Goal: Task Accomplishment & Management: Manage account settings

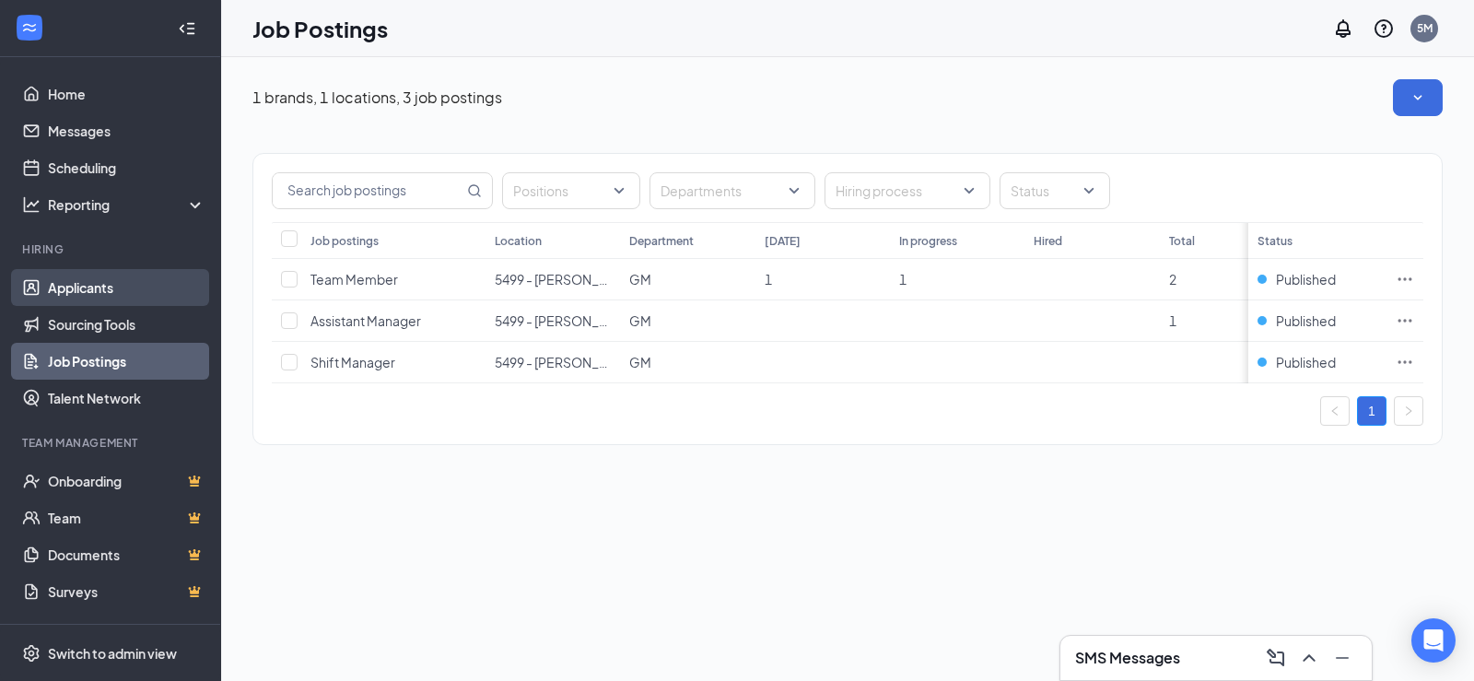
click at [95, 286] on link "Applicants" at bounding box center [127, 287] width 158 height 37
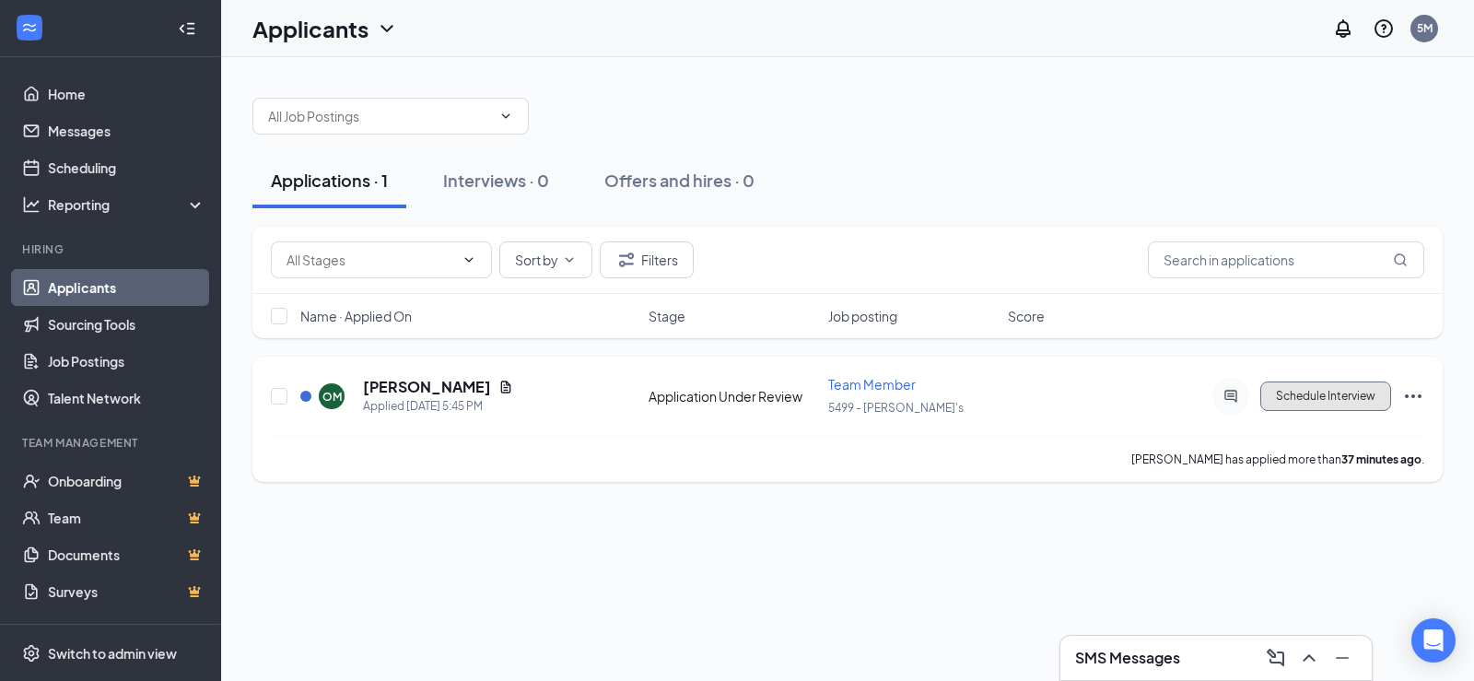
click at [1338, 398] on button "Schedule Interview" at bounding box center [1325, 395] width 131 height 29
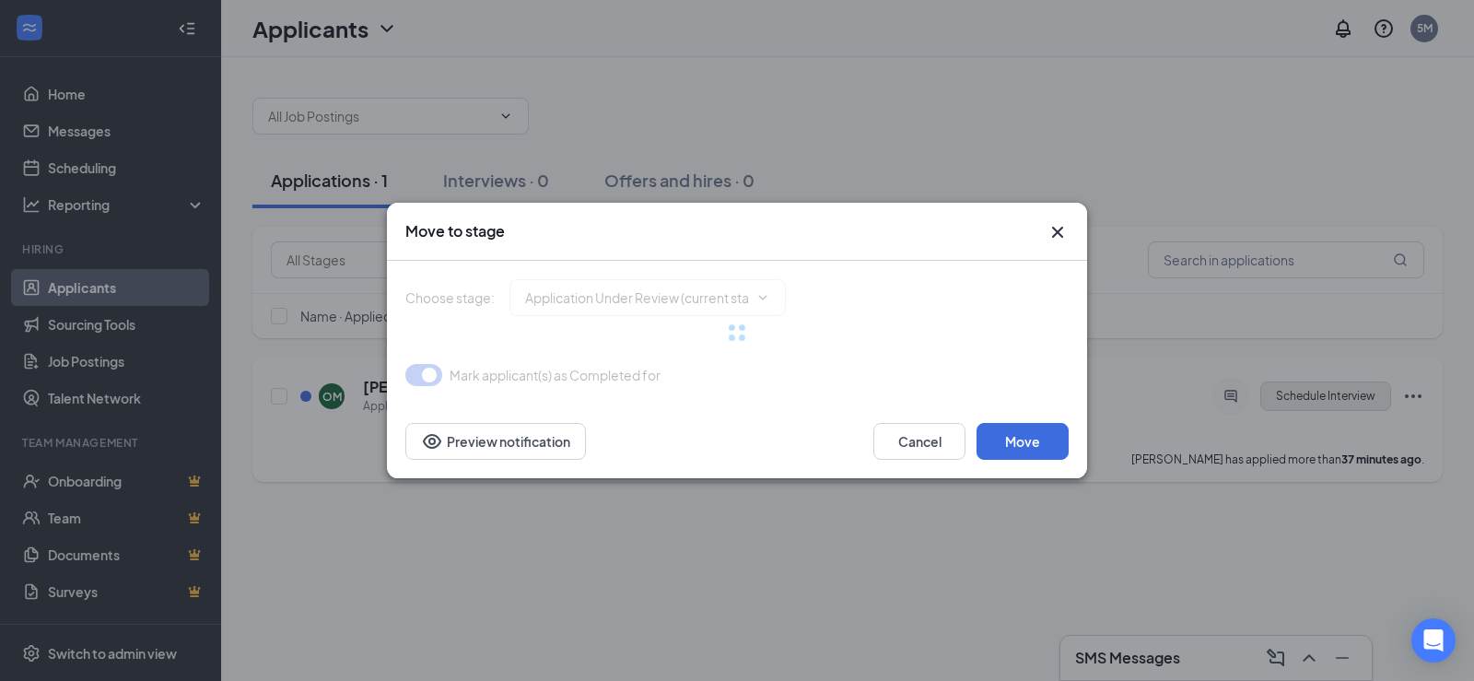
type input "Onsite Interview (next stage)"
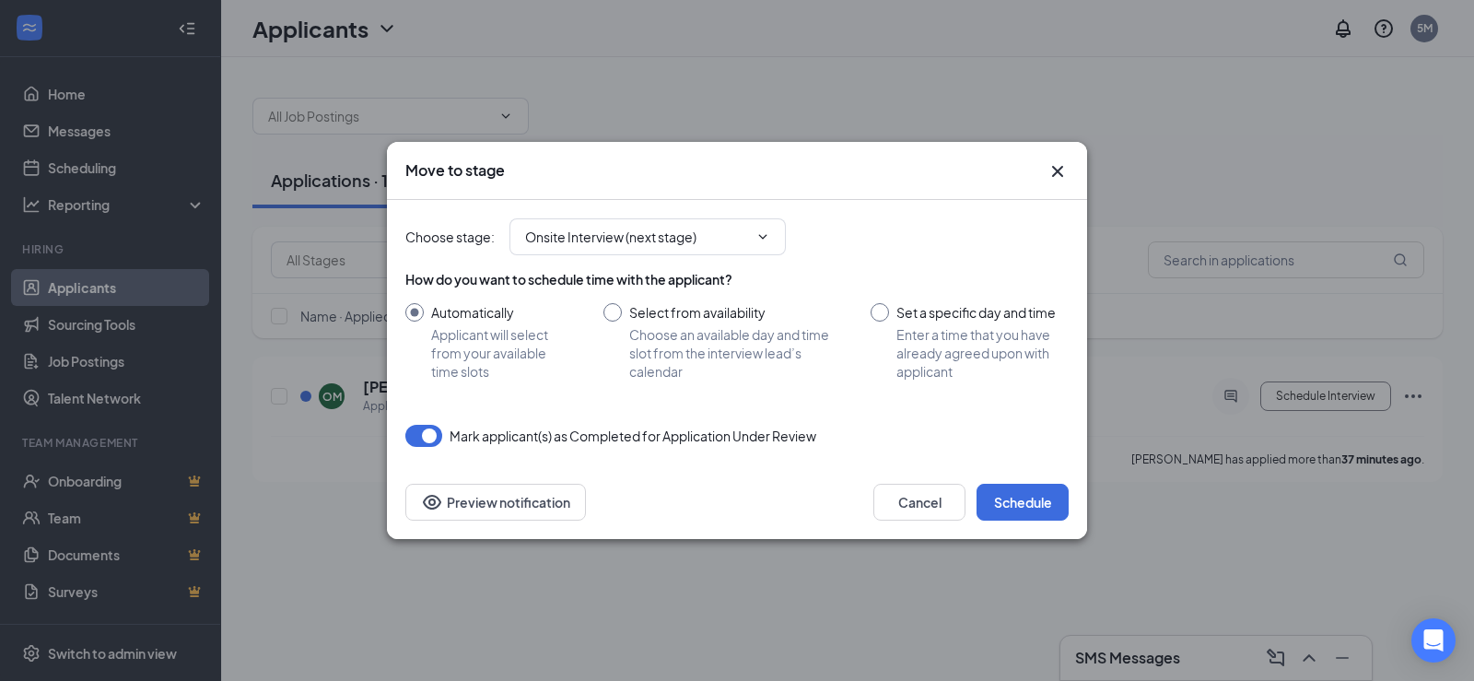
click at [877, 315] on input "Set a specific day and time Enter a time that you have already agreed upon with…" at bounding box center [970, 341] width 198 height 77
radio input "true"
radio input "false"
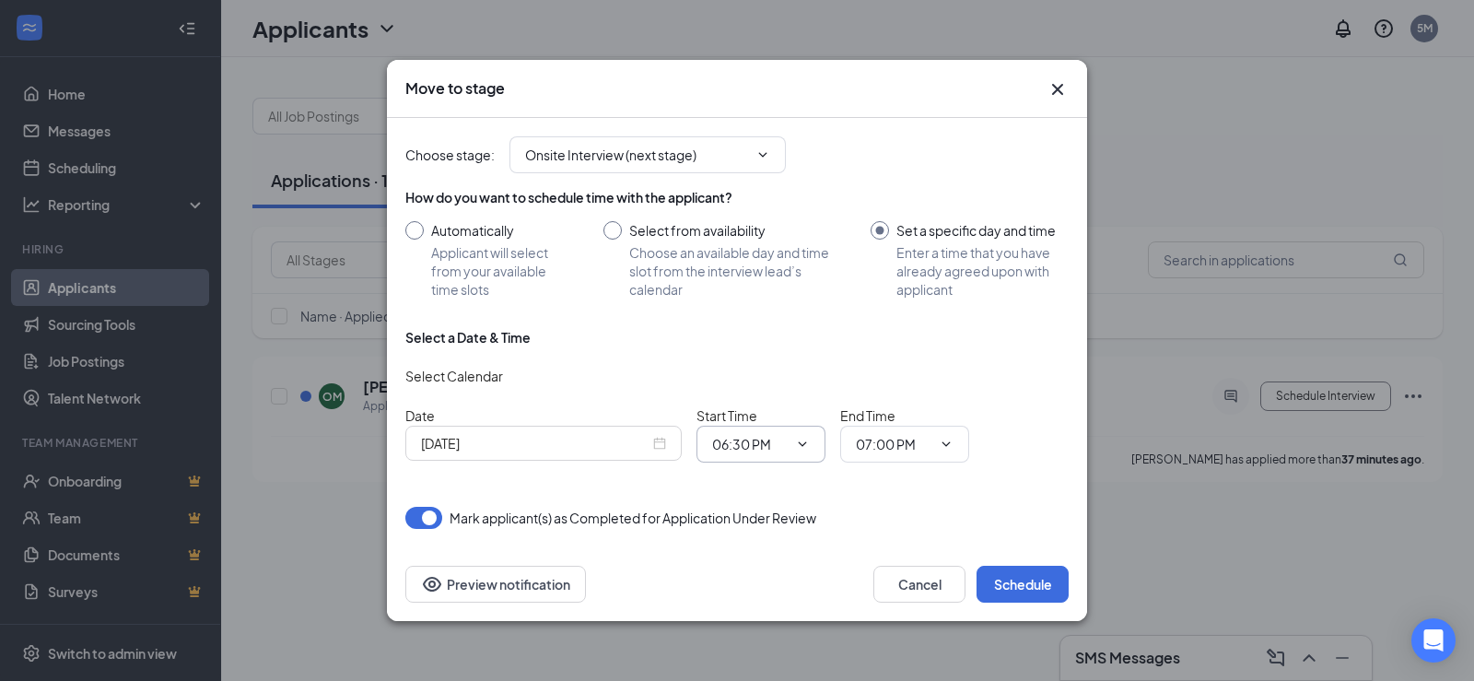
click at [810, 440] on span "06:30 PM" at bounding box center [761, 444] width 129 height 37
click at [799, 440] on icon "ChevronDown" at bounding box center [802, 444] width 15 height 15
click at [791, 479] on div "Choose stage : Onsite Interview (next stage) How do you want to schedule time w…" at bounding box center [736, 323] width 663 height 411
click at [805, 446] on icon "ChevronDown" at bounding box center [802, 444] width 15 height 15
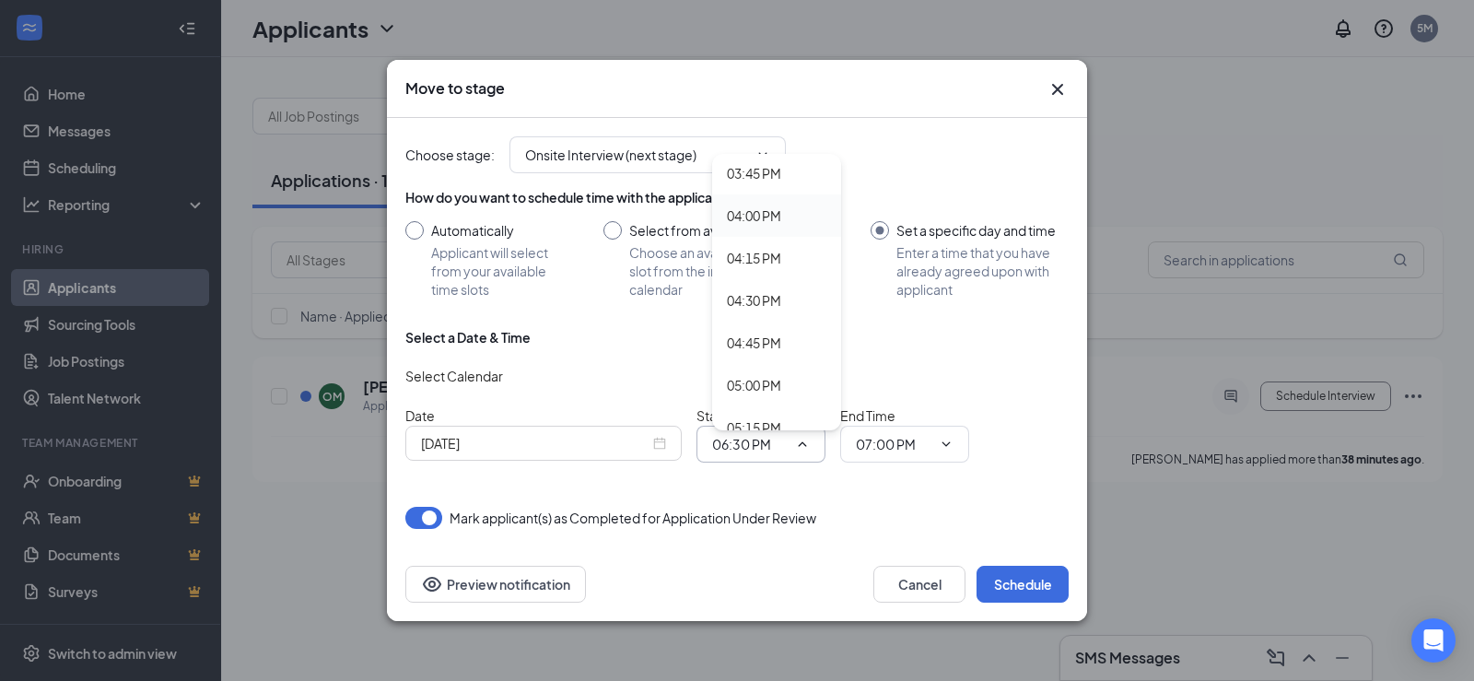
click at [761, 228] on div "04:00 PM" at bounding box center [776, 215] width 129 height 42
type input "04:00 PM"
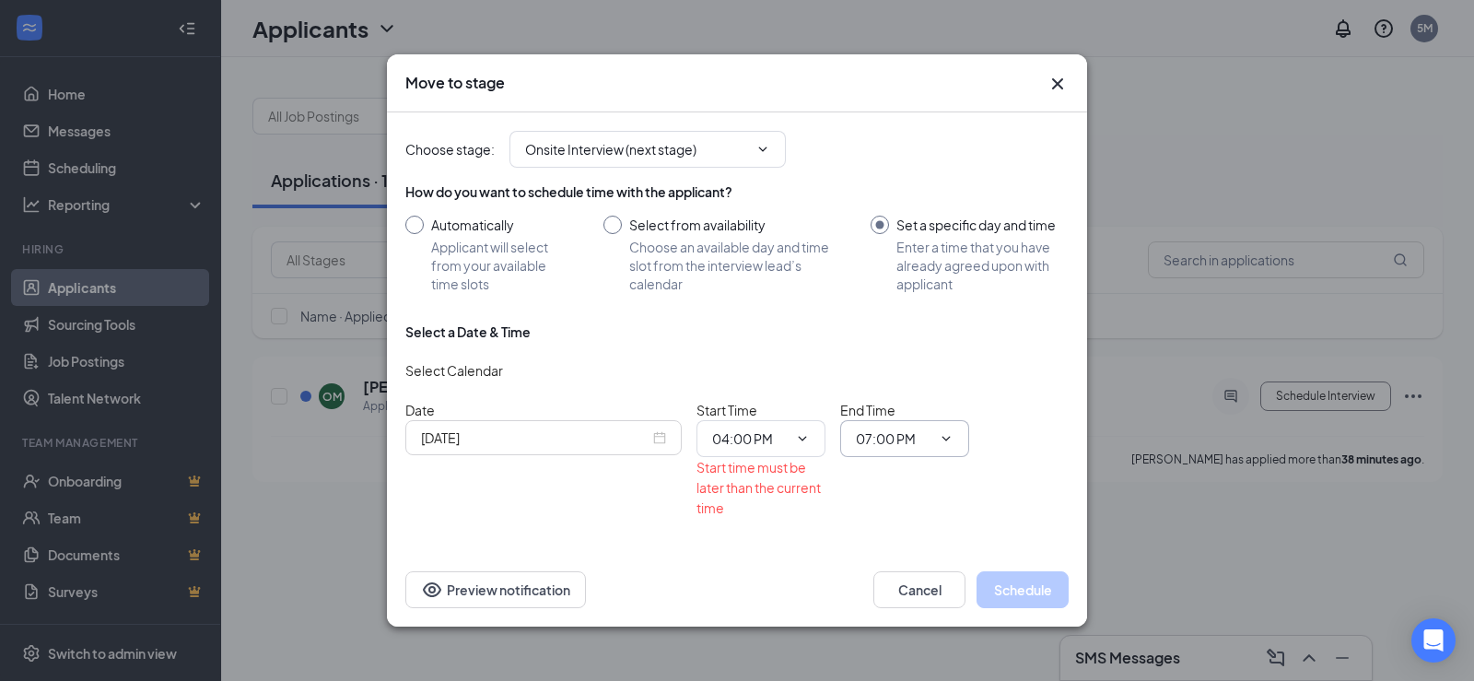
click at [944, 440] on icon "ChevronDown" at bounding box center [946, 438] width 15 height 15
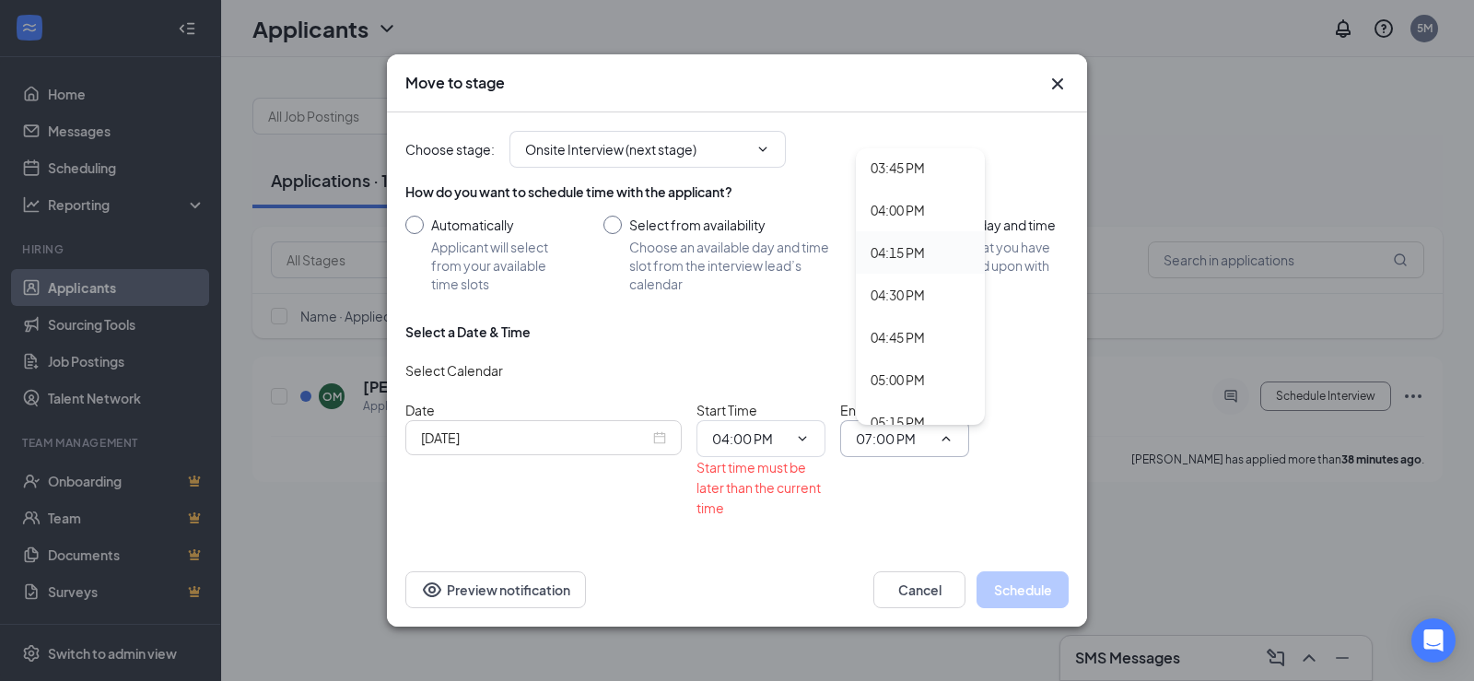
click at [899, 251] on div "04:15 PM" at bounding box center [898, 252] width 54 height 20
type input "04:15 PM"
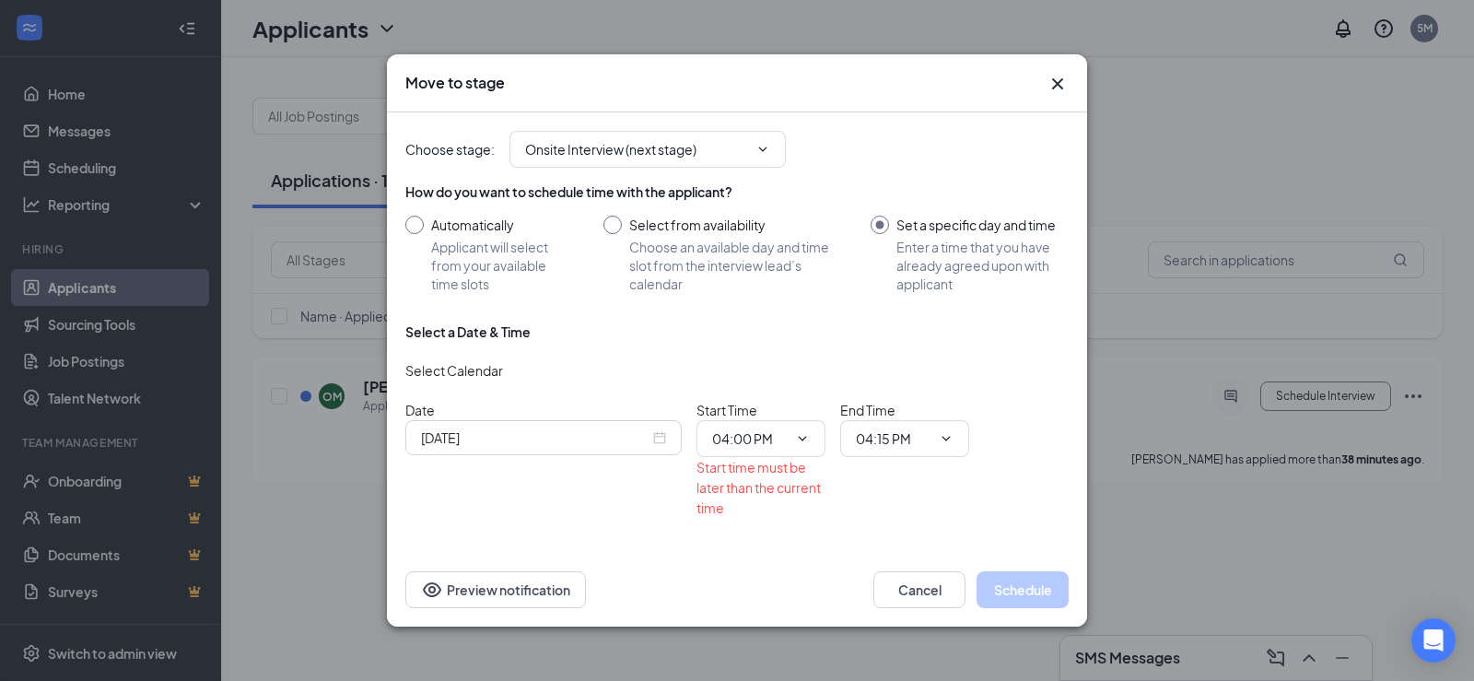
click at [853, 496] on div "End Time 04:15 PM 12:00 AM 12:15 AM 12:30 AM 12:45 AM 01:00 AM 01:15 AM 01:30 A…" at bounding box center [904, 459] width 129 height 118
click at [554, 437] on input "[DATE]" at bounding box center [535, 438] width 229 height 20
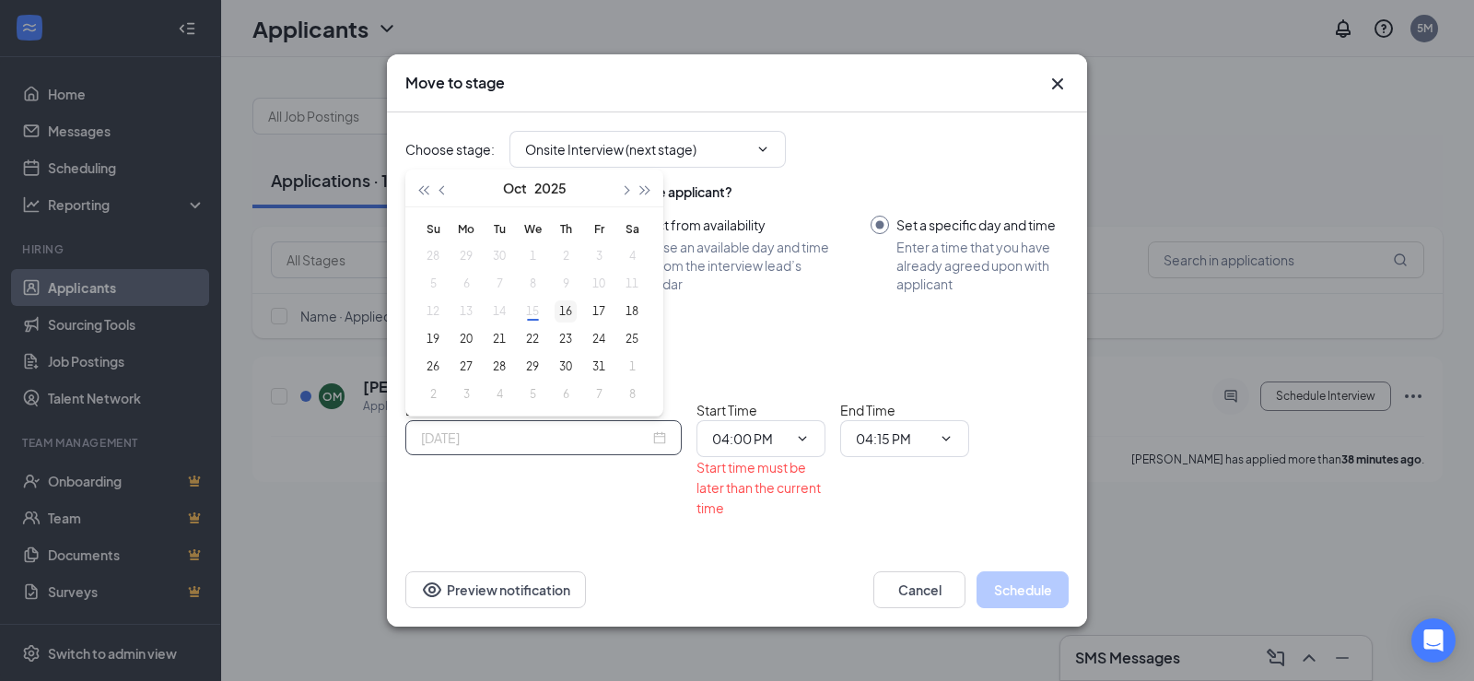
type input "[DATE]"
click at [569, 305] on div "16" at bounding box center [566, 311] width 22 height 22
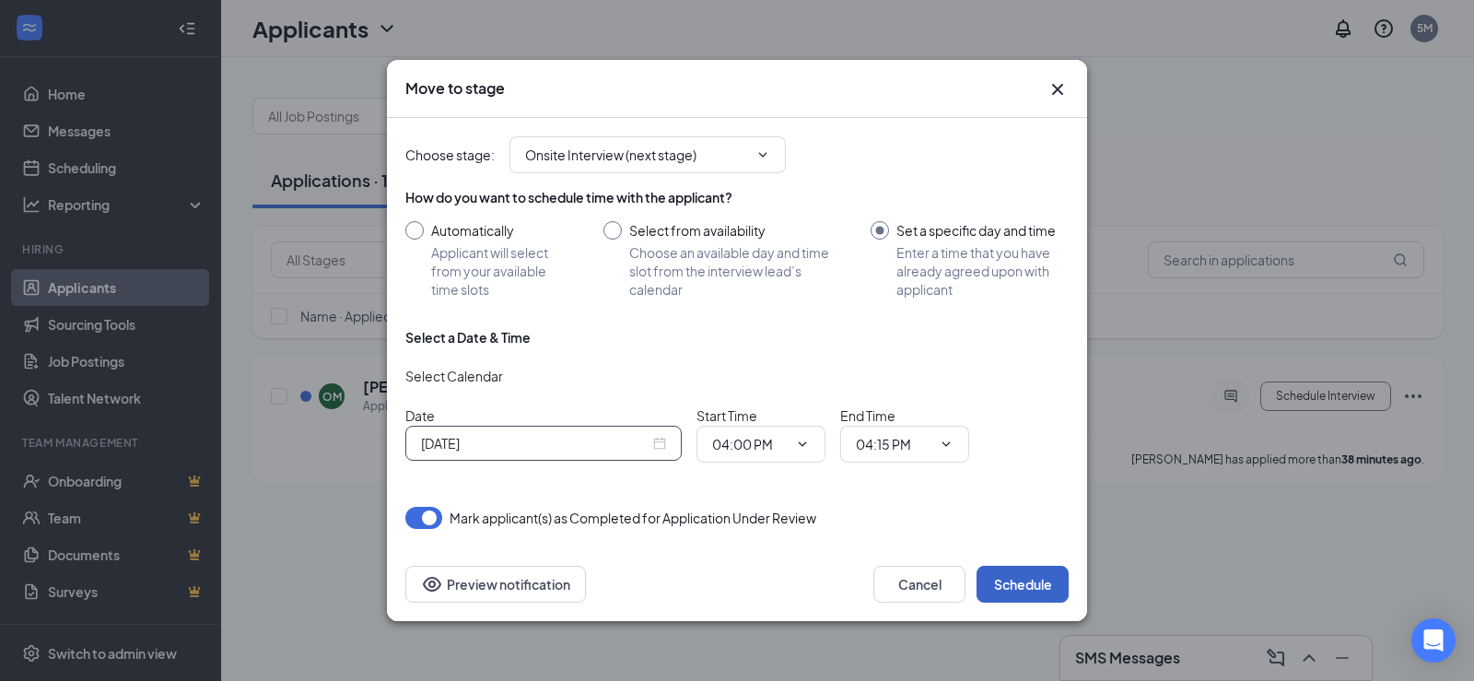
click at [1029, 590] on button "Schedule" at bounding box center [1023, 584] width 92 height 37
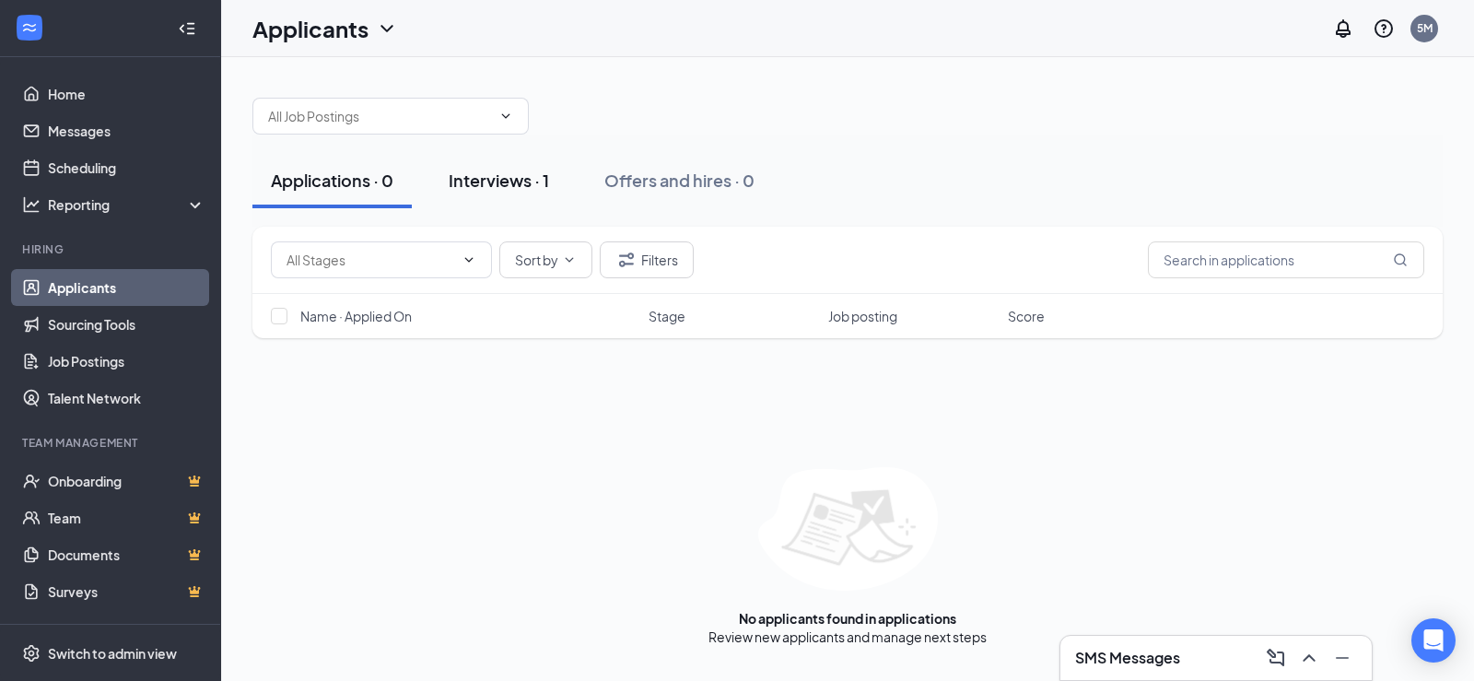
click at [485, 181] on div "Interviews · 1" at bounding box center [499, 180] width 100 height 23
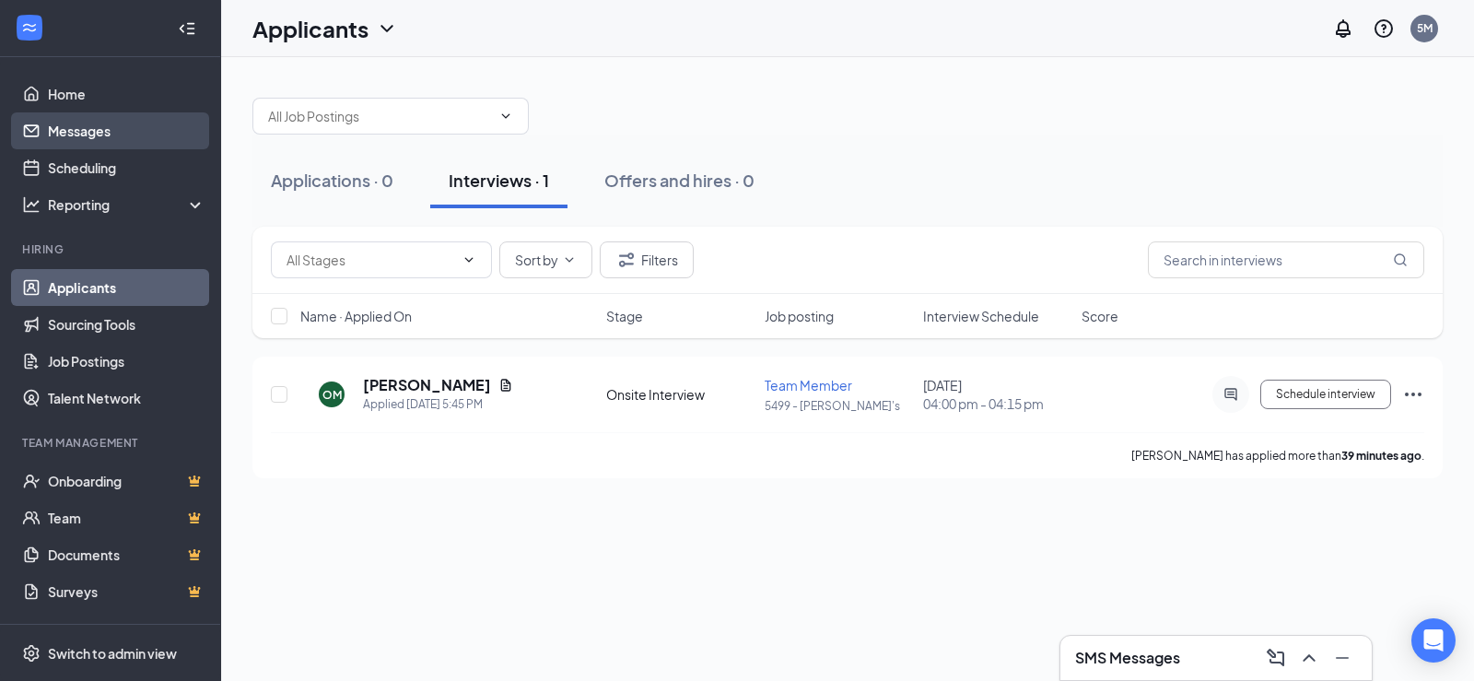
click at [92, 130] on link "Messages" at bounding box center [127, 130] width 158 height 37
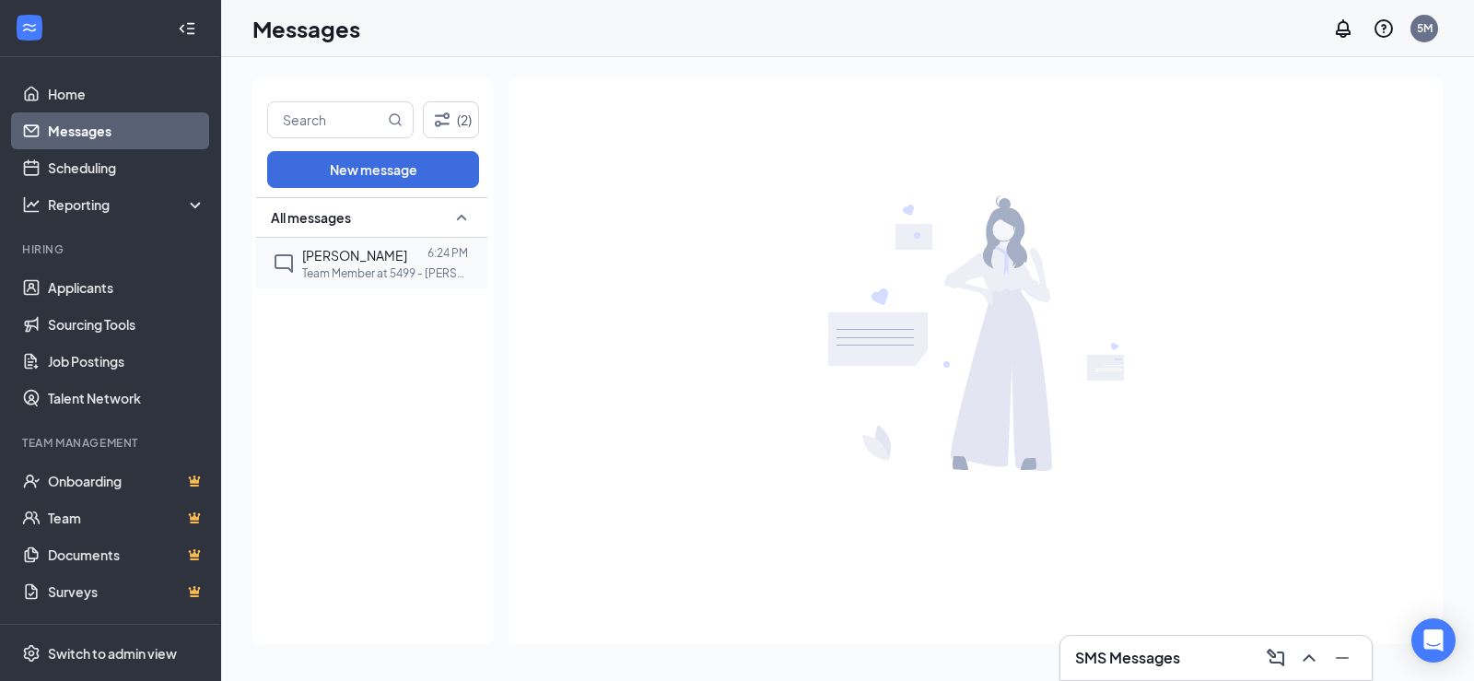
click at [351, 265] on p "Team Member at 5499 - [PERSON_NAME]'s" at bounding box center [385, 273] width 166 height 16
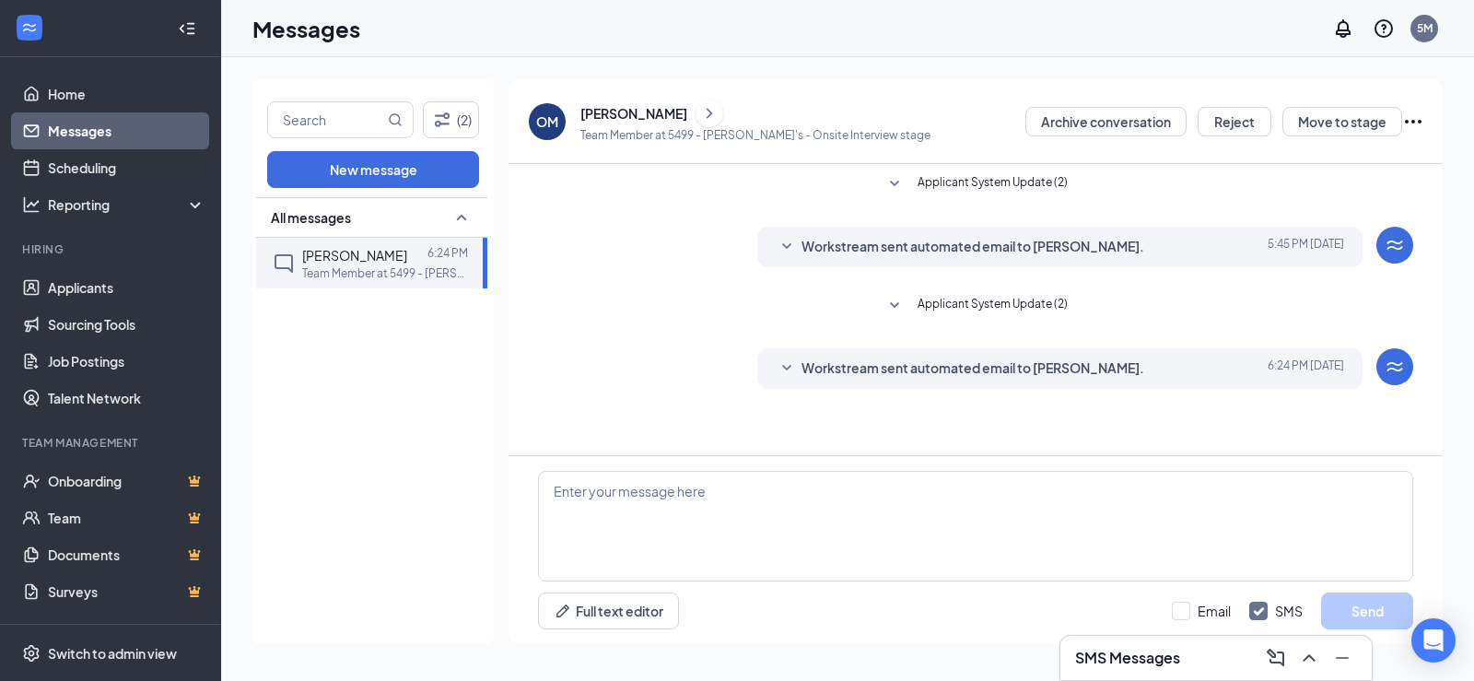
click at [1400, 241] on icon "WorkstreamLogo" at bounding box center [1395, 245] width 22 height 22
click at [1295, 239] on span "[DATE] 5:45 PM" at bounding box center [1306, 247] width 76 height 22
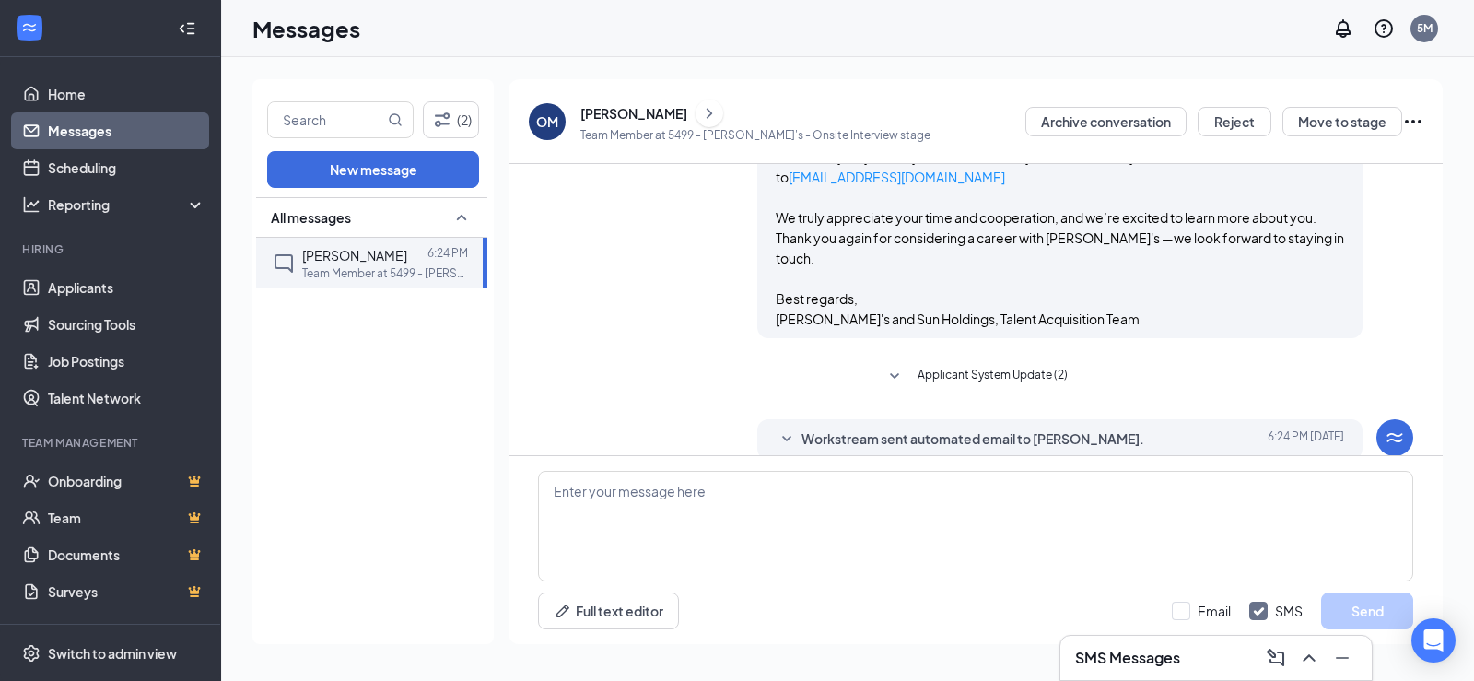
scroll to position [328, 0]
click at [921, 426] on span "Workstream sent automated email to [PERSON_NAME]." at bounding box center [973, 437] width 343 height 22
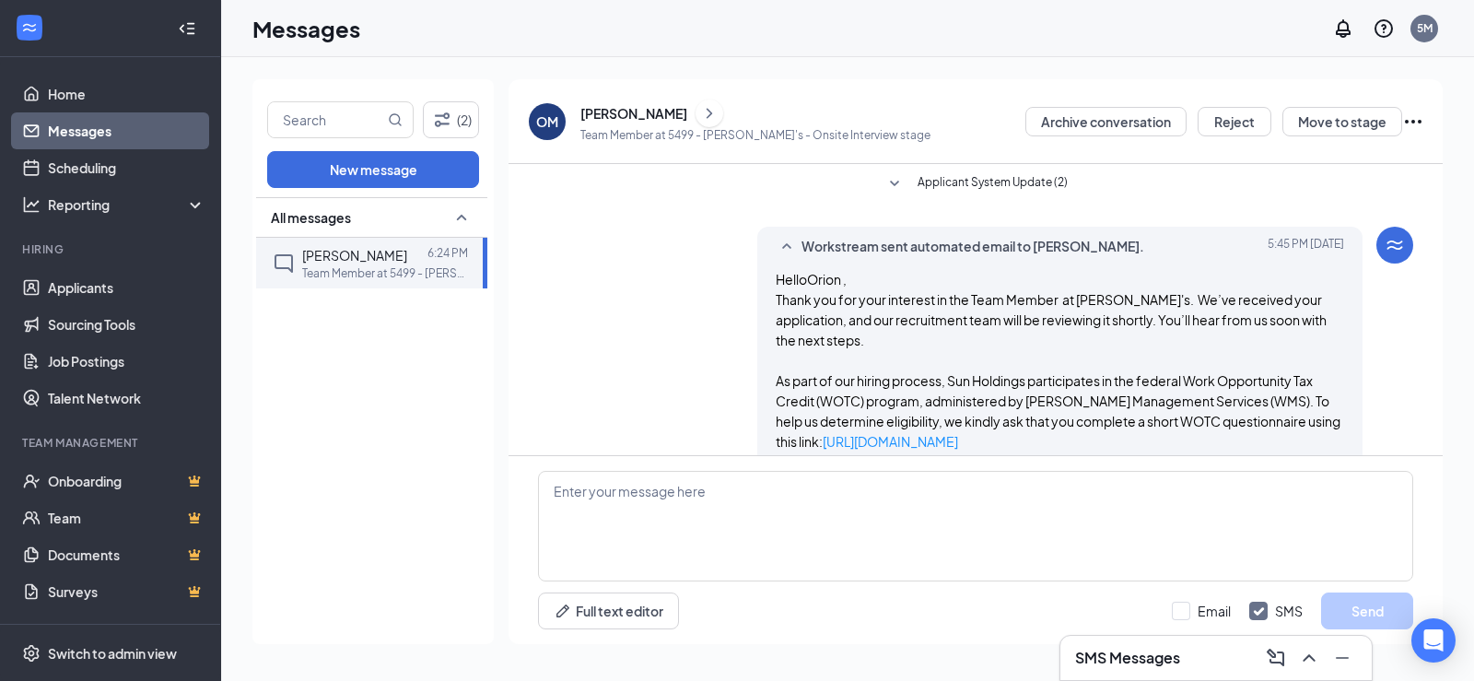
scroll to position [501, 0]
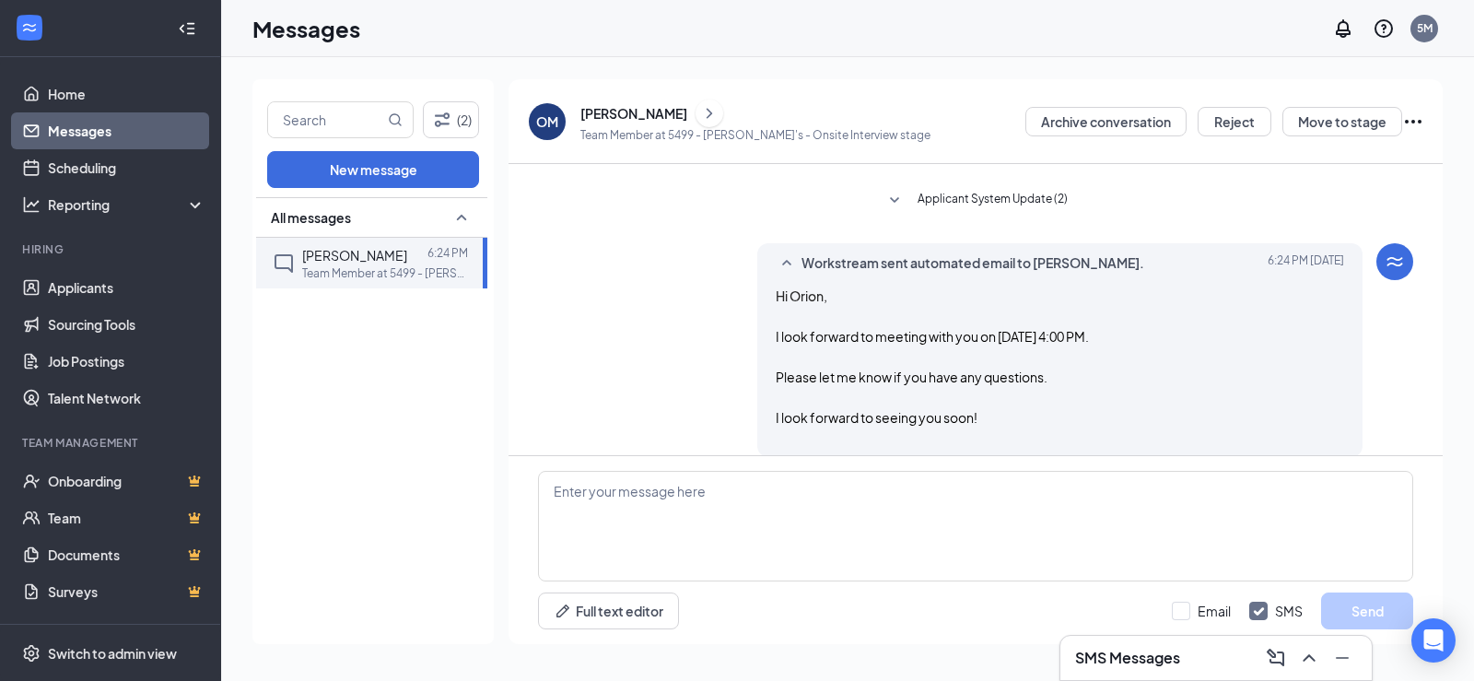
click at [625, 309] on div "Workstream sent automated email to [PERSON_NAME]. [DATE] 6:24 PM Hi [PERSON_NAM…" at bounding box center [975, 354] width 875 height 223
click at [55, 124] on link "Messages" at bounding box center [127, 130] width 158 height 37
click at [56, 93] on link "Home" at bounding box center [127, 94] width 158 height 37
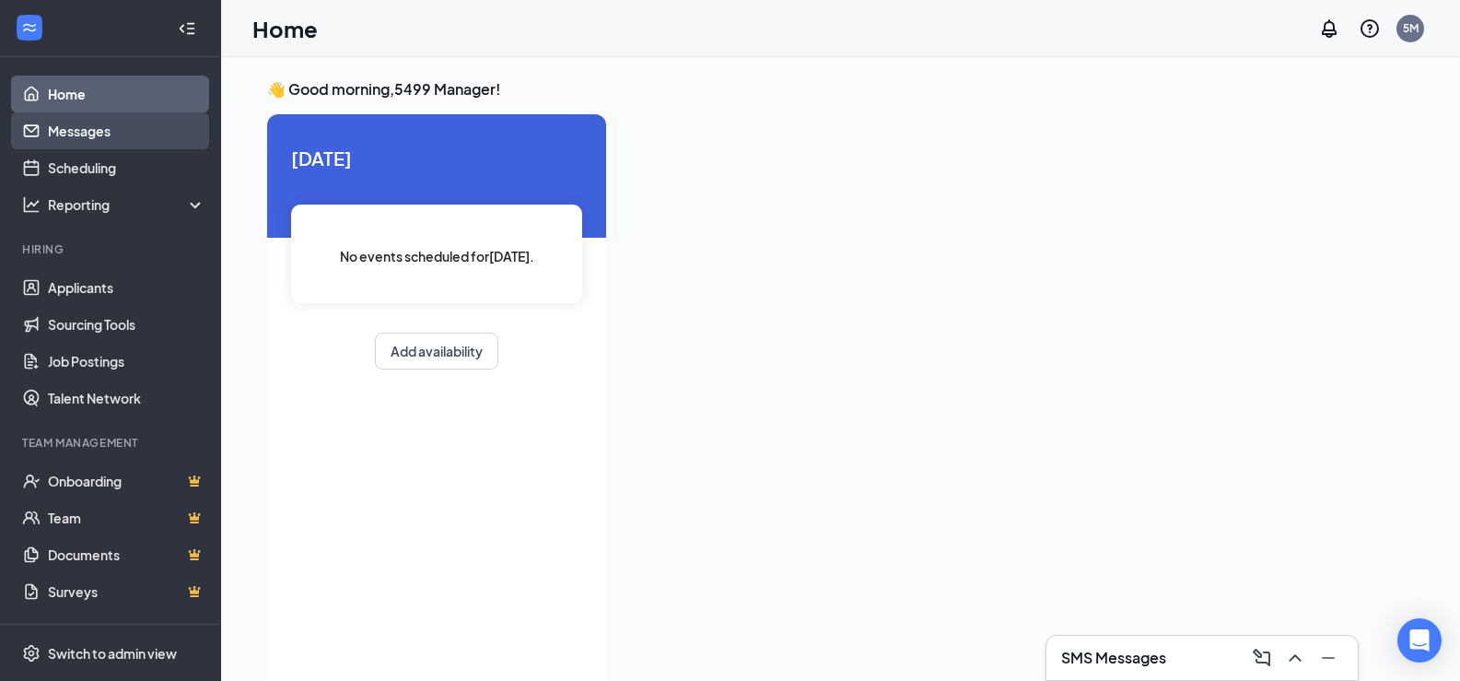
click at [87, 120] on link "Messages" at bounding box center [127, 130] width 158 height 37
